Goal: Find specific page/section

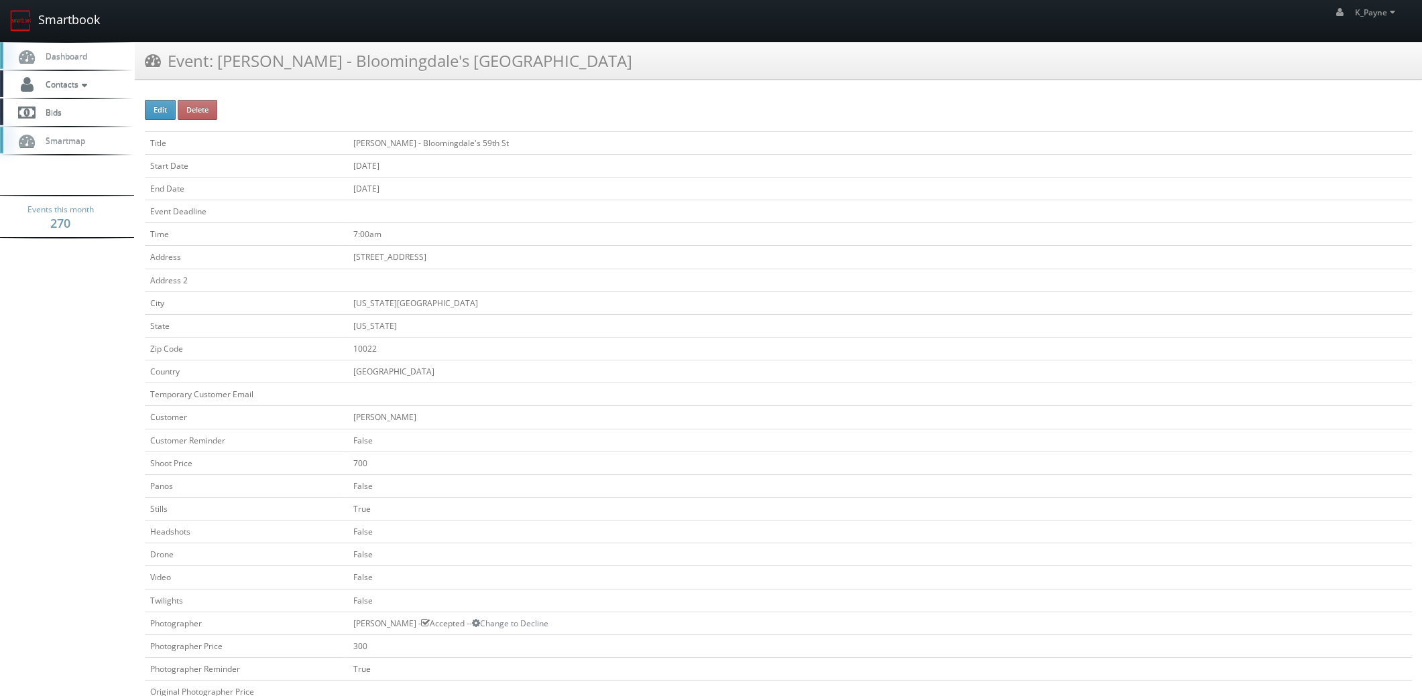
click at [60, 20] on link "Smartbook" at bounding box center [55, 21] width 110 height 42
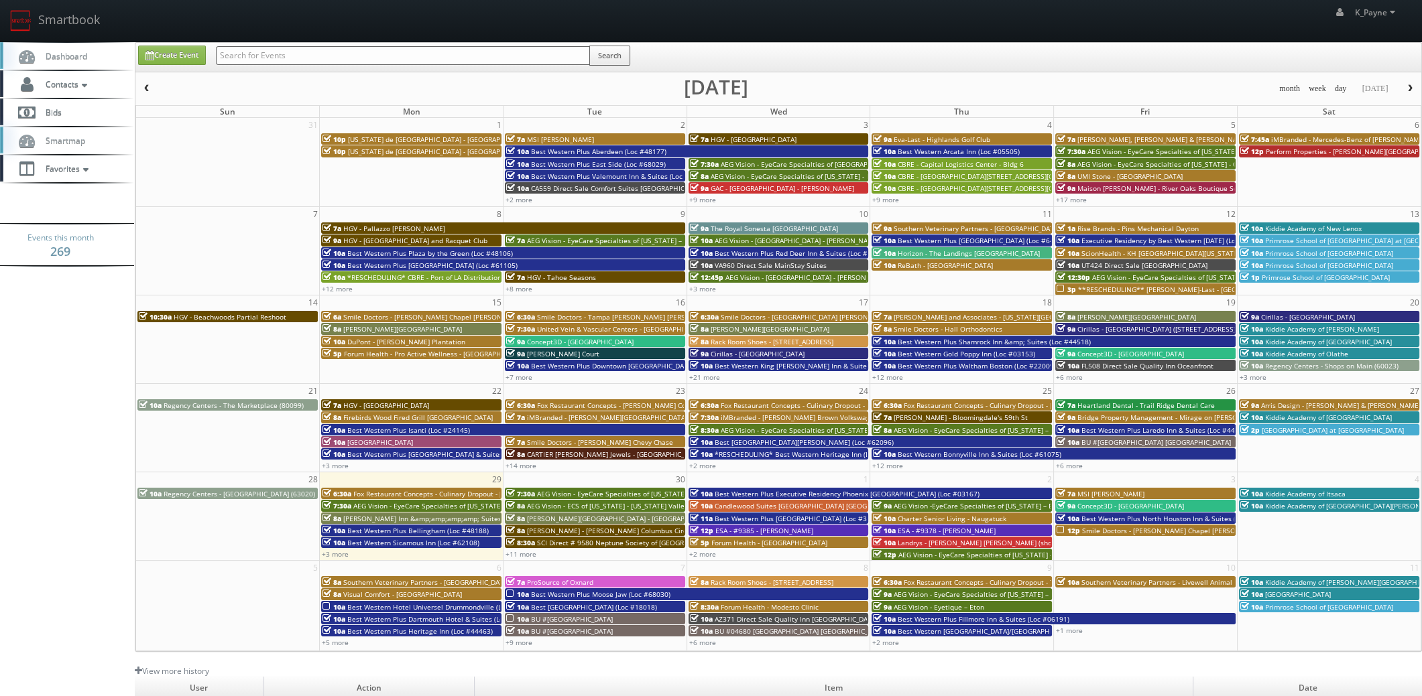
click at [275, 57] on input "text" at bounding box center [403, 55] width 374 height 19
type input "scionhhealth"
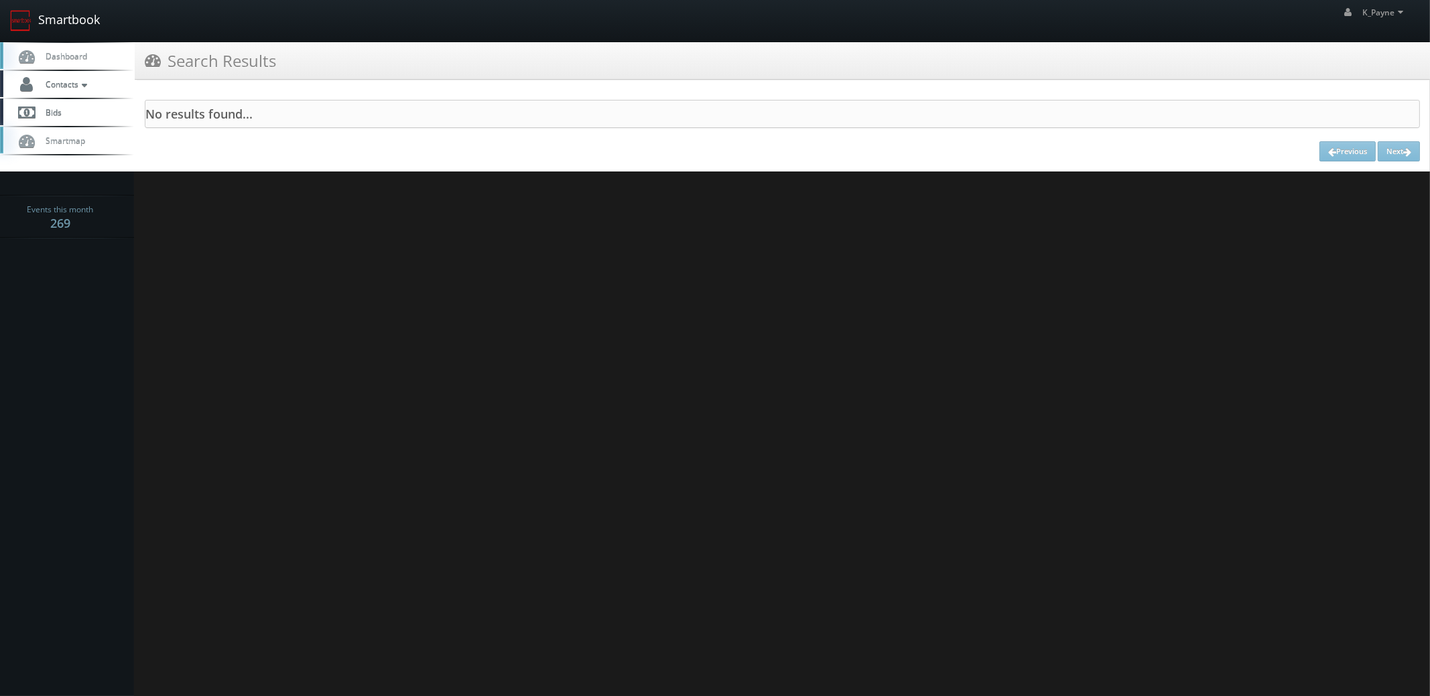
click at [64, 13] on link "Smartbook" at bounding box center [55, 21] width 110 height 42
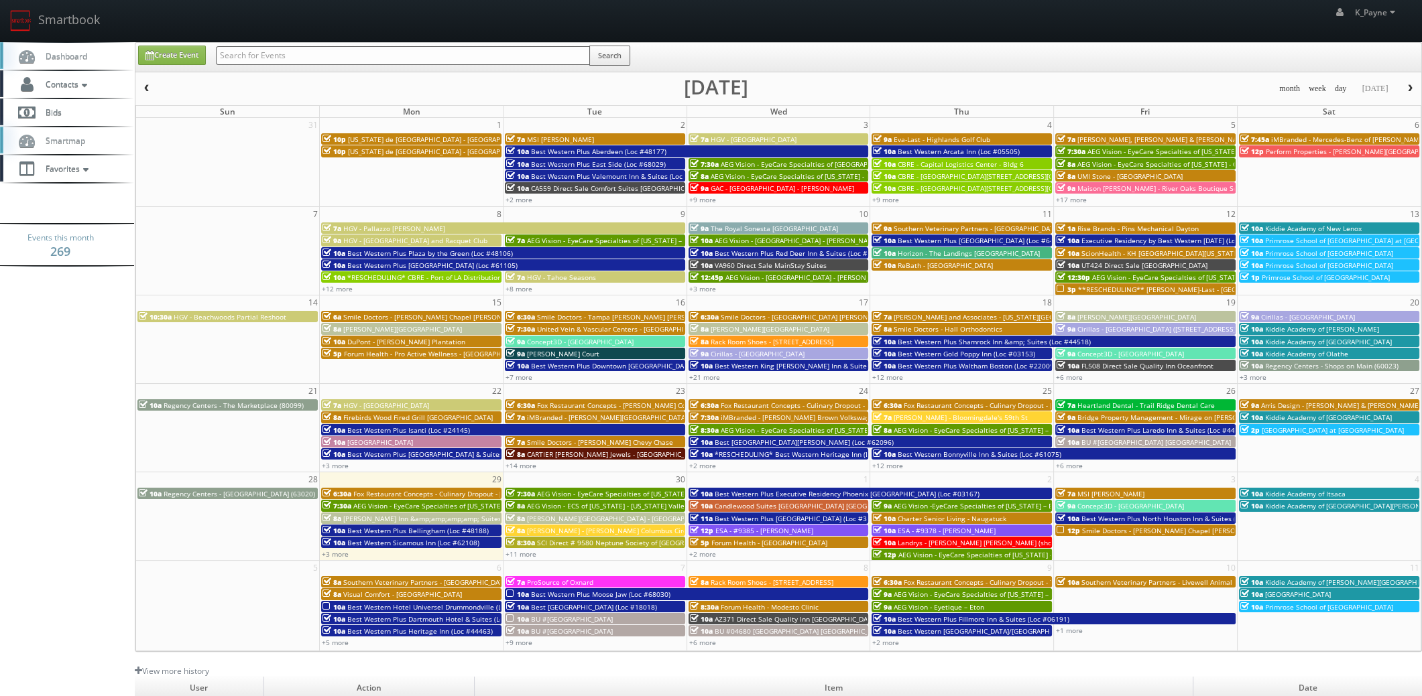
click at [276, 56] on input "text" at bounding box center [403, 55] width 374 height 19
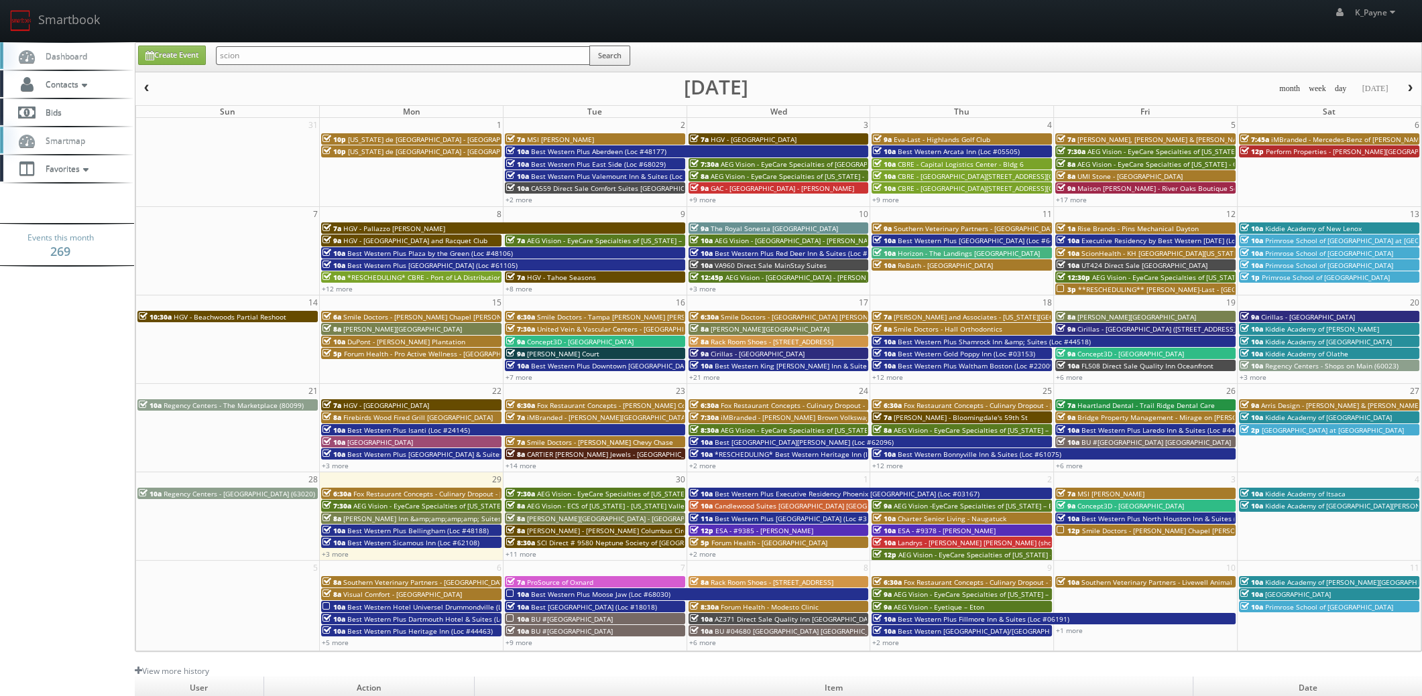
type input "scion"
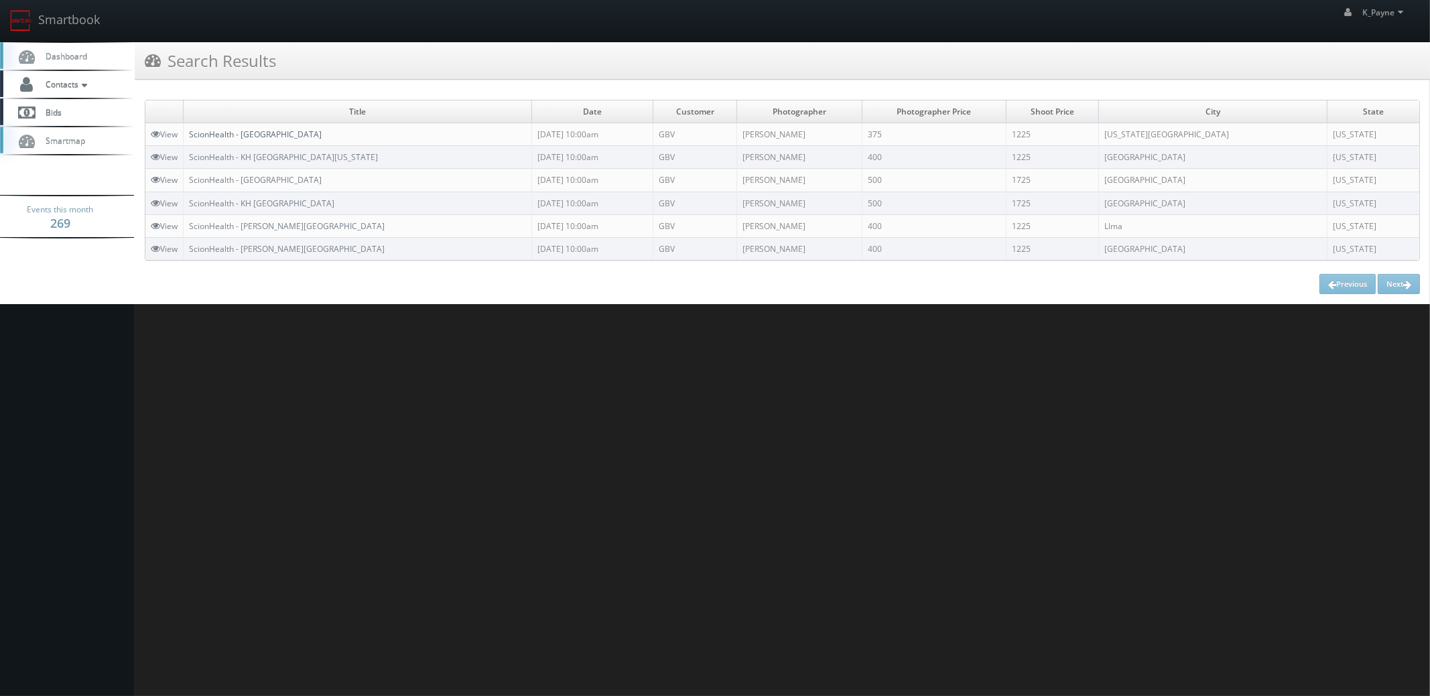
drag, startPoint x: 276, startPoint y: 133, endPoint x: 330, endPoint y: 196, distance: 82.7
click at [275, 133] on link "ScionHealth - KH Northland" at bounding box center [255, 134] width 133 height 11
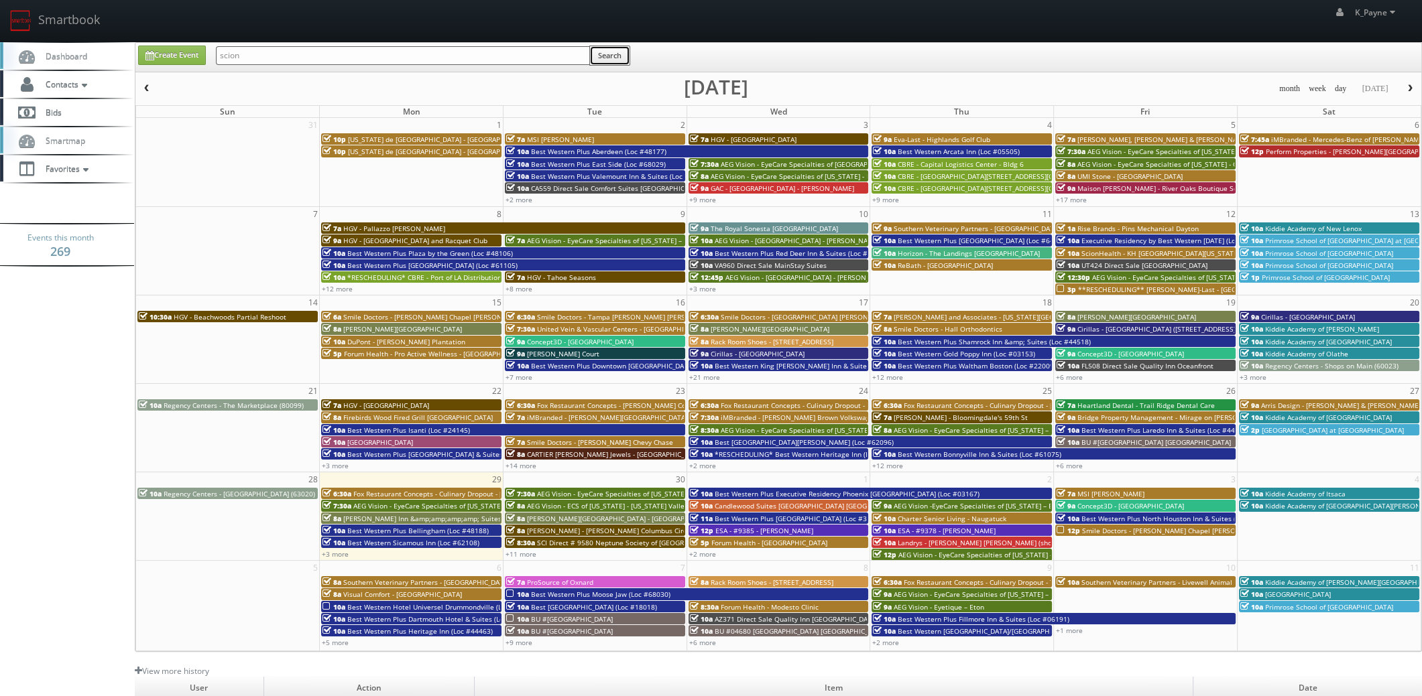
click at [607, 58] on button "Search" at bounding box center [609, 56] width 41 height 20
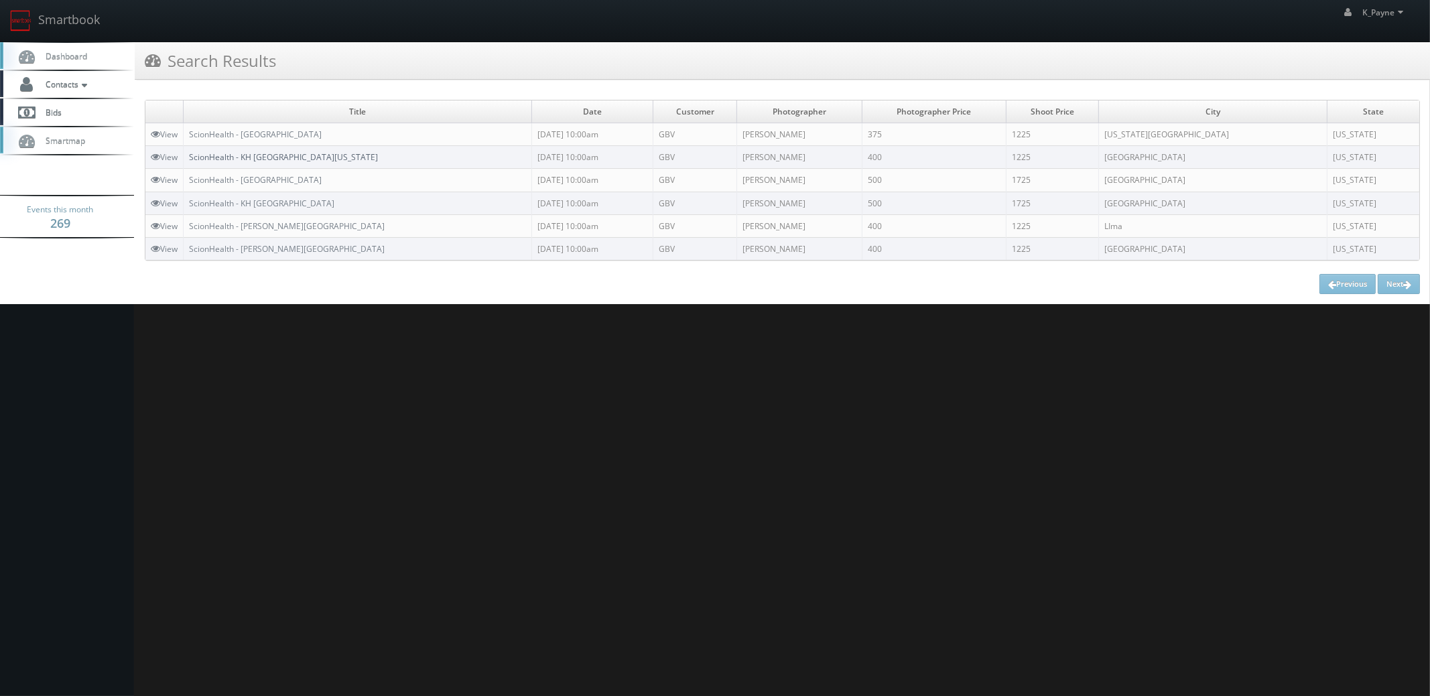
click at [271, 153] on link "ScionHealth - KH [GEOGRAPHIC_DATA][US_STATE]" at bounding box center [283, 156] width 189 height 11
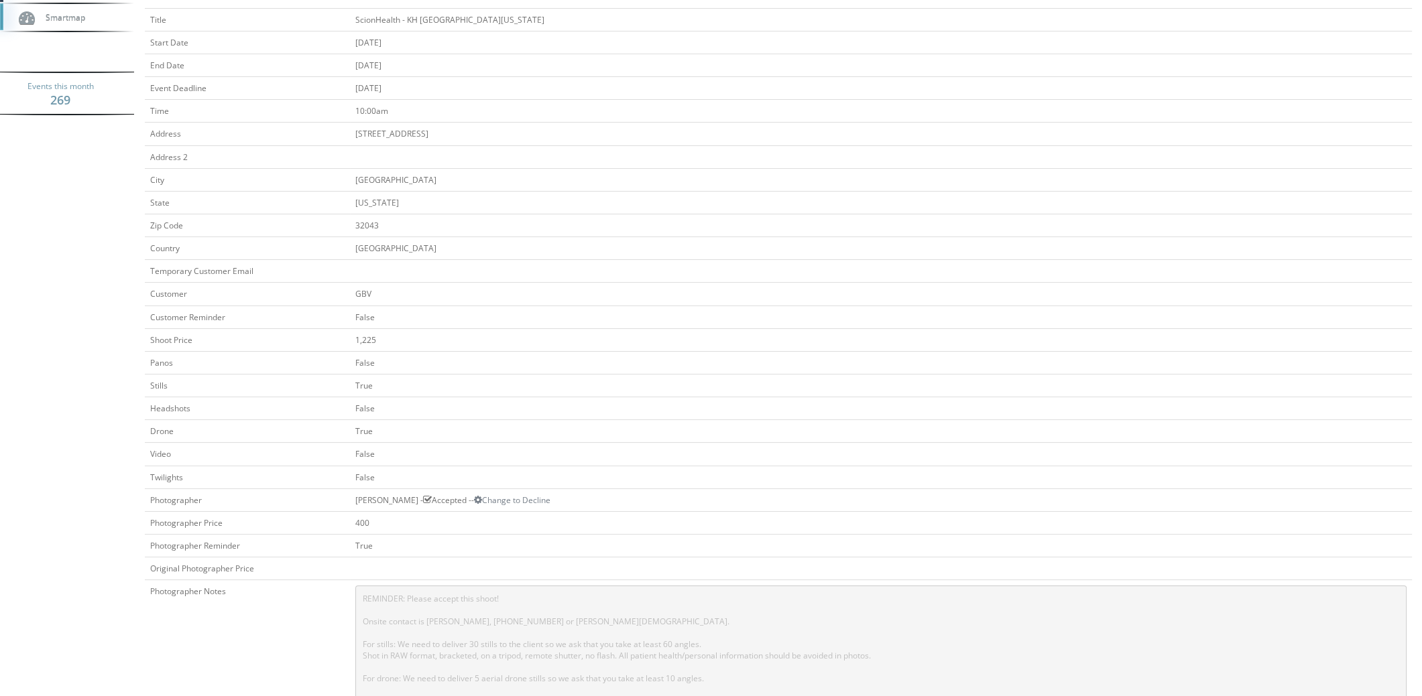
scroll to position [334, 0]
